Goal: Check status: Check status

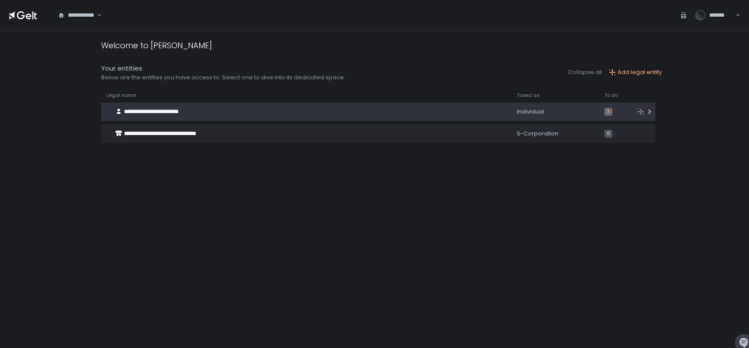
click at [179, 109] on span "**********" at bounding box center [151, 112] width 55 height 6
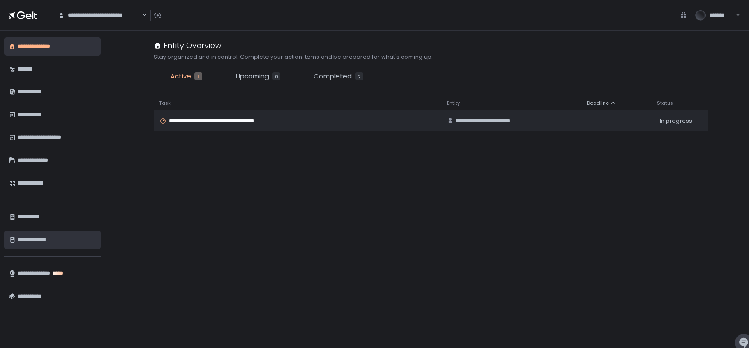
click at [33, 236] on div "**********" at bounding box center [57, 239] width 79 height 15
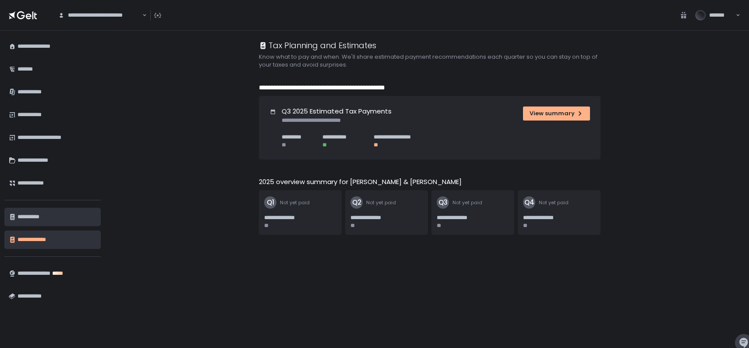
click at [22, 216] on div "**********" at bounding box center [57, 216] width 79 height 15
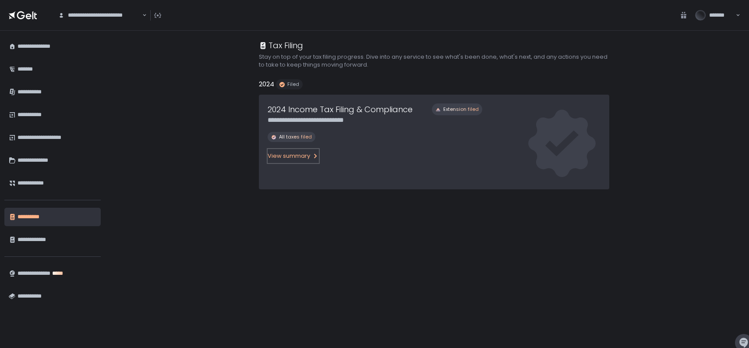
click at [306, 155] on div "View summary" at bounding box center [292, 156] width 51 height 8
